Goal: Information Seeking & Learning: Learn about a topic

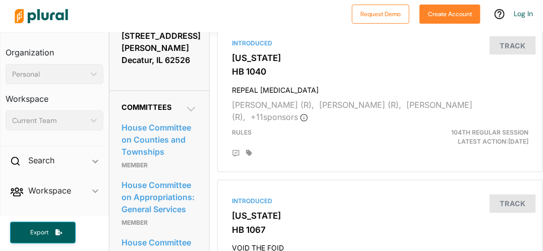
scroll to position [668, 0]
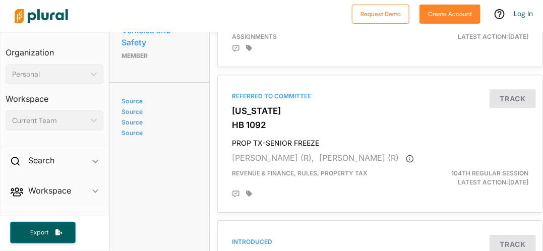
scroll to position [995, 0]
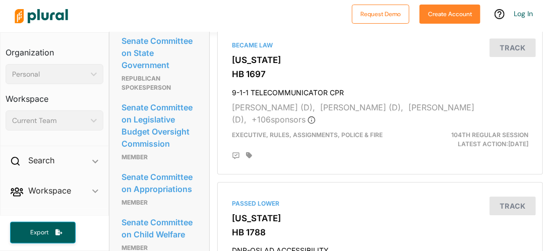
scroll to position [881, 0]
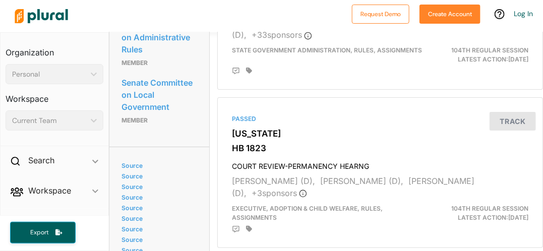
scroll to position [1144, 0]
